Goal: Check status: Check status

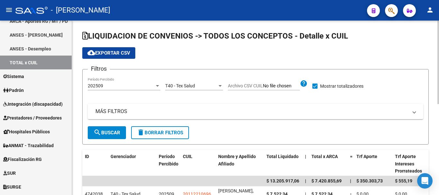
click at [215, 88] on div "T40 - Tex Salud" at bounding box center [191, 85] width 52 height 5
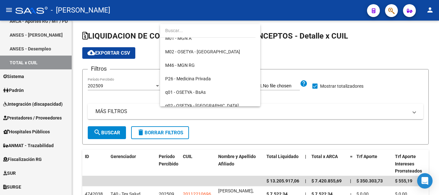
scroll to position [225, 0]
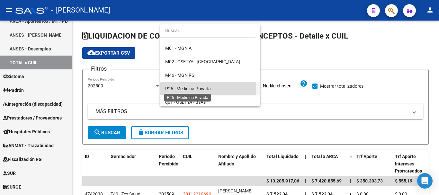
click at [199, 89] on span "P26 - Medicina Privada" at bounding box center [188, 88] width 46 height 5
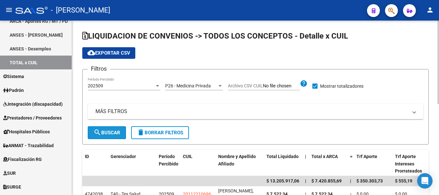
click at [111, 132] on span "search Buscar" at bounding box center [106, 133] width 27 height 6
click at [197, 83] on div "P26 - Medicina Privada Seleccionar Gerenciador" at bounding box center [194, 83] width 58 height 13
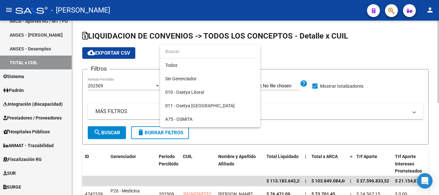
scroll to position [249, 0]
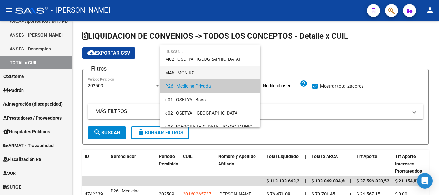
click at [198, 74] on span "M46 - MGN RG" at bounding box center [210, 72] width 90 height 13
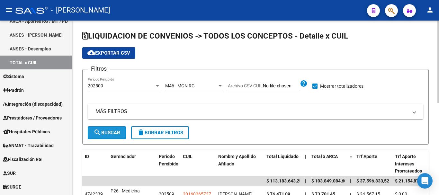
click at [119, 135] on span "search Buscar" at bounding box center [106, 133] width 27 height 6
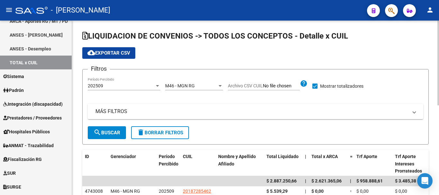
click at [189, 83] on div "M46 - MGN RG Seleccionar Gerenciador" at bounding box center [194, 83] width 58 height 13
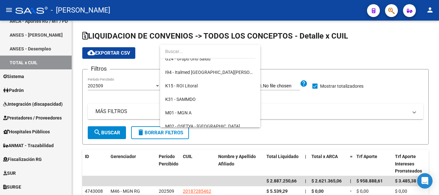
scroll to position [171, 0]
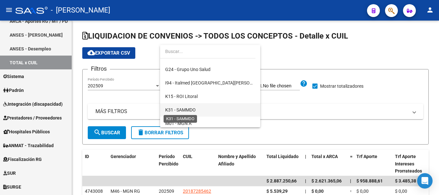
click at [195, 109] on span "K31 - SAMMDO" at bounding box center [180, 109] width 31 height 5
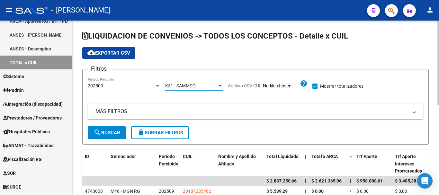
click at [100, 133] on mat-icon "search" at bounding box center [97, 132] width 8 height 8
click at [204, 85] on div "K31 - SAMMDO" at bounding box center [191, 85] width 52 height 5
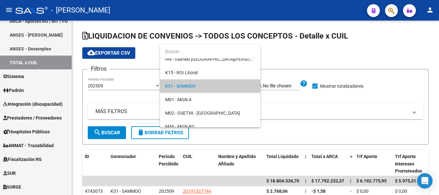
scroll to position [163, 0]
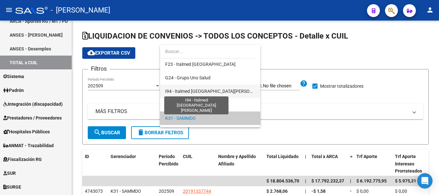
click at [204, 92] on span "I94 - Italmed [GEOGRAPHIC_DATA][PERSON_NAME]" at bounding box center [216, 91] width 103 height 5
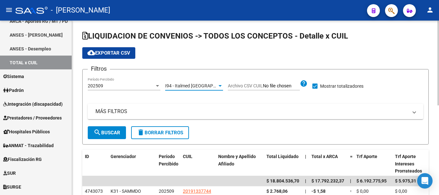
click at [110, 130] on span "search Buscar" at bounding box center [106, 133] width 27 height 6
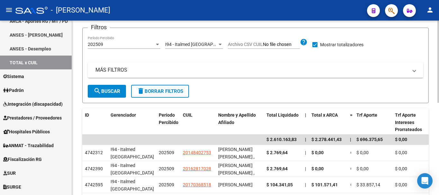
scroll to position [0, 0]
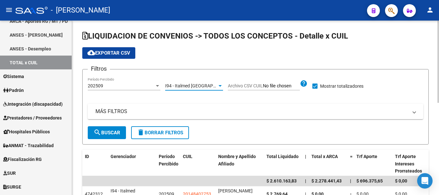
click at [196, 86] on span "I94 - Italmed [GEOGRAPHIC_DATA][PERSON_NAME]" at bounding box center [216, 85] width 103 height 5
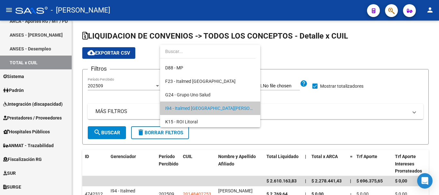
scroll to position [136, 0]
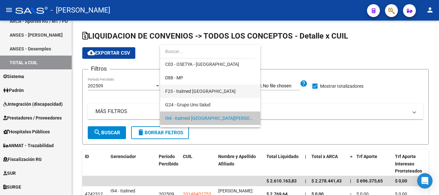
click at [195, 94] on span "F23 - Italmed [GEOGRAPHIC_DATA]" at bounding box center [210, 90] width 90 height 13
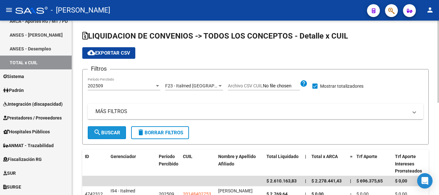
click at [109, 133] on span "search Buscar" at bounding box center [106, 133] width 27 height 6
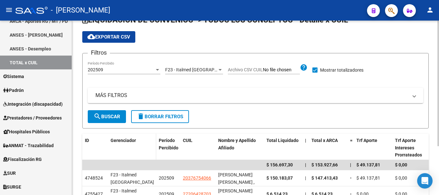
scroll to position [0, 0]
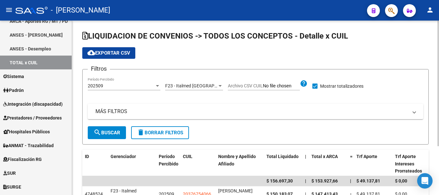
click at [222, 88] on div at bounding box center [220, 85] width 6 height 5
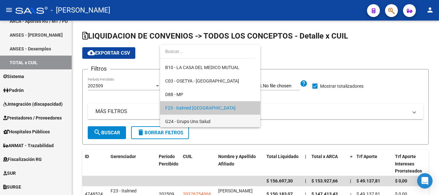
scroll to position [109, 0]
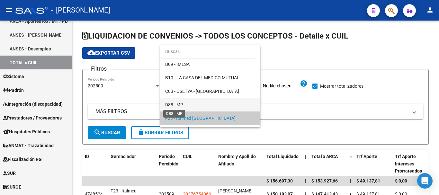
click at [182, 102] on span "D88 - MP" at bounding box center [174, 104] width 18 height 5
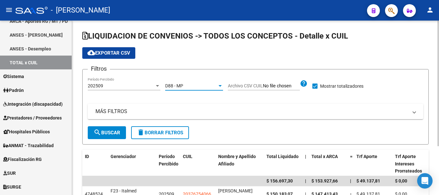
click at [115, 128] on button "search Buscar" at bounding box center [107, 132] width 38 height 13
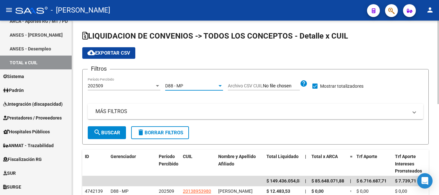
click at [218, 87] on div at bounding box center [220, 85] width 6 height 5
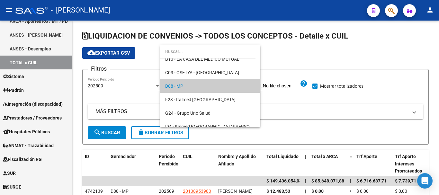
scroll to position [95, 0]
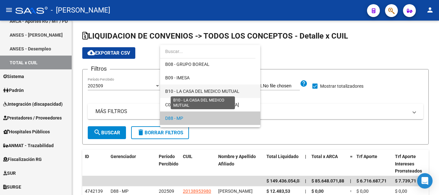
click at [210, 90] on span "B10 - LA CASA DEL MEDICO MUTUAL" at bounding box center [202, 91] width 74 height 5
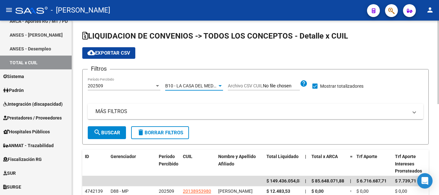
click at [113, 137] on button "search Buscar" at bounding box center [107, 132] width 38 height 13
click at [211, 86] on span "B10 - LA CASA DEL MEDICO MUTUAL" at bounding box center [202, 85] width 74 height 5
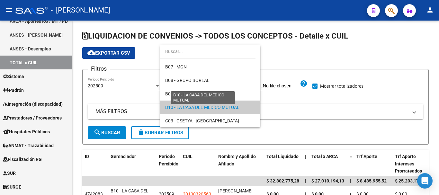
scroll to position [68, 0]
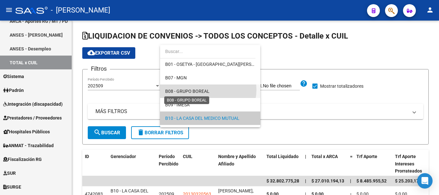
click at [208, 90] on span "B08 - GRUPO BOREAL" at bounding box center [187, 91] width 44 height 5
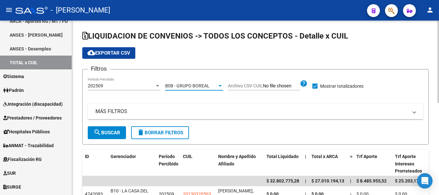
click at [119, 133] on span "search Buscar" at bounding box center [106, 133] width 27 height 6
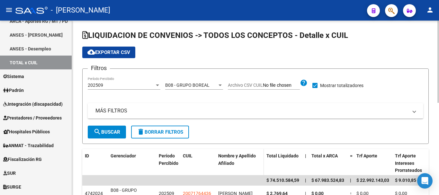
scroll to position [0, 0]
